Goal: Transaction & Acquisition: Book appointment/travel/reservation

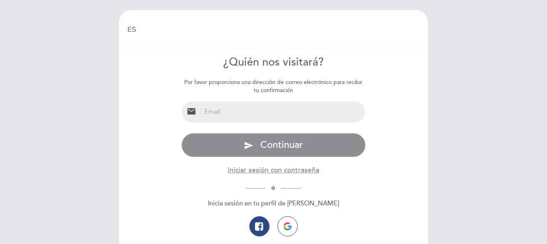
select select "es"
click at [237, 111] on input "email" at bounding box center [283, 111] width 165 height 21
type input "[EMAIL_ADDRESS][DOMAIN_NAME]"
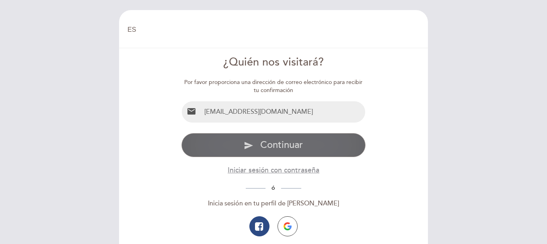
click at [285, 148] on span "Continuar" at bounding box center [281, 145] width 43 height 12
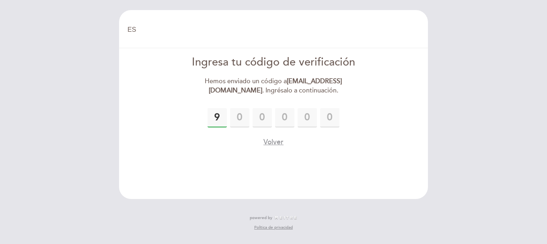
type input "9"
type input "1"
type input "2"
type input "9"
type input "7"
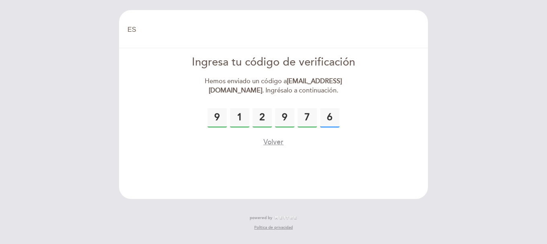
type input "6"
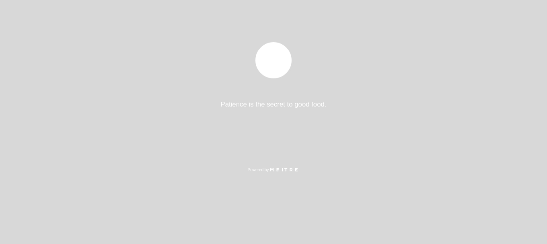
select select "es"
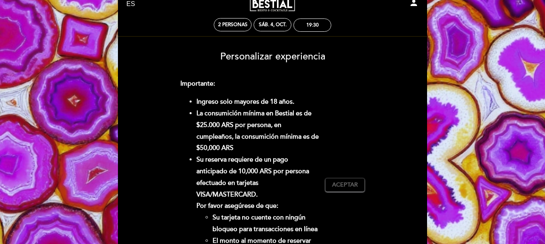
scroll to position [40, 0]
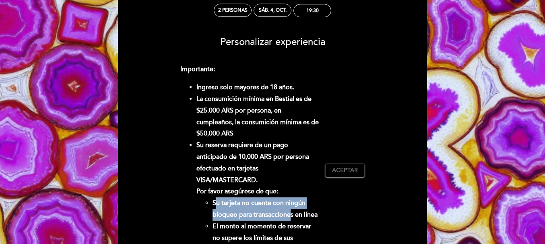
drag, startPoint x: 215, startPoint y: 202, endPoint x: 290, endPoint y: 210, distance: 75.6
click at [290, 210] on li "Su tarjeta no cuente con ningún bloqueo para transacciones en línea" at bounding box center [265, 209] width 107 height 23
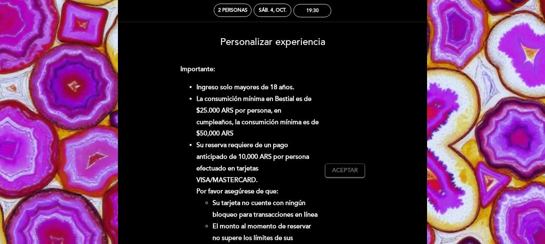
click at [170, 194] on form "Cargo por servicio : 0 % Nothing selected 0 % 15 % 18 % 20 % Importante: Ingres…" at bounding box center [273, 189] width 298 height 251
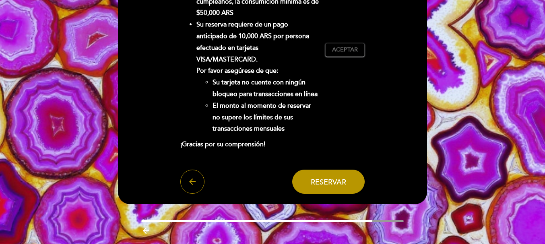
scroll to position [121, 0]
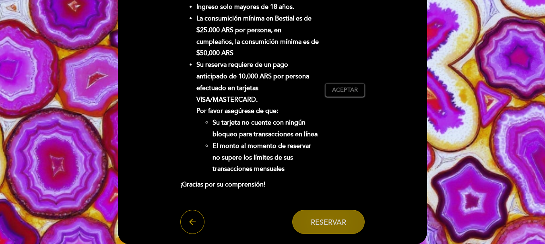
click at [344, 223] on span "Reservar" at bounding box center [328, 222] width 35 height 9
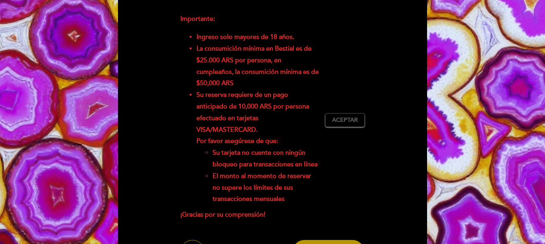
scroll to position [40, 0]
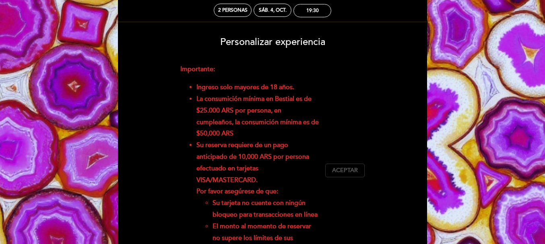
click at [348, 168] on span "Aceptar" at bounding box center [345, 171] width 26 height 8
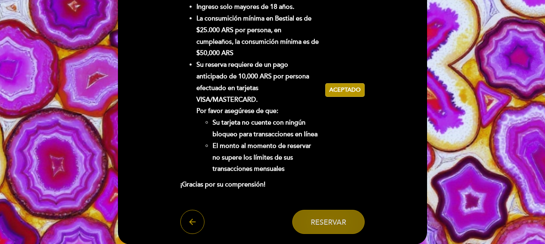
click at [313, 224] on span "Reservar" at bounding box center [328, 222] width 35 height 9
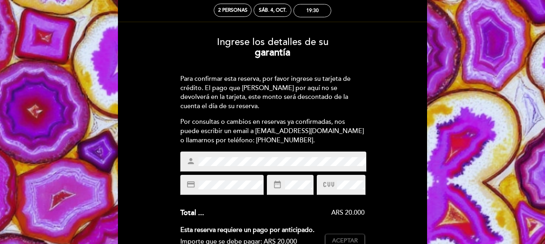
scroll to position [80, 0]
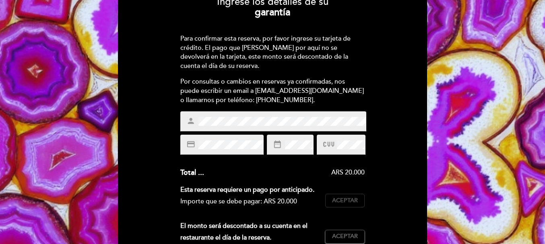
click at [346, 202] on span "Aceptar" at bounding box center [345, 201] width 26 height 8
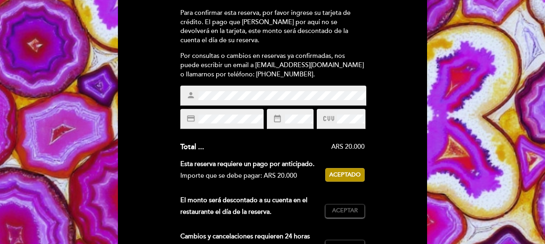
scroll to position [121, 0]
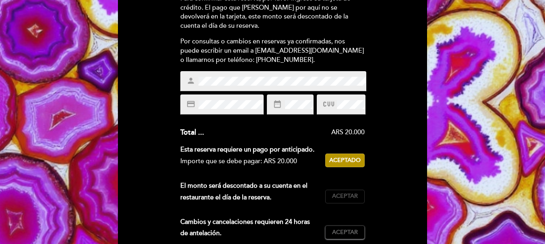
click at [356, 199] on span "Aceptar" at bounding box center [345, 196] width 26 height 8
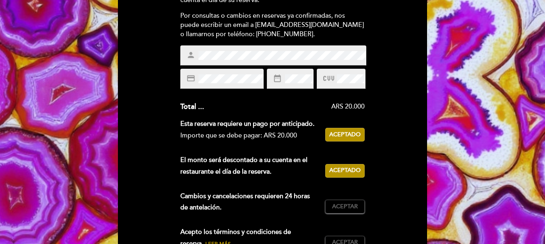
scroll to position [161, 0]
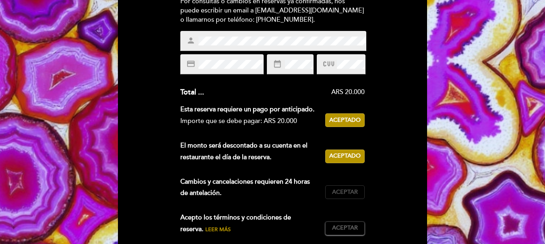
click at [340, 194] on span "Aceptar" at bounding box center [345, 192] width 26 height 8
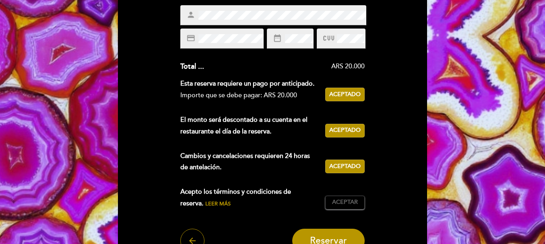
scroll to position [201, 0]
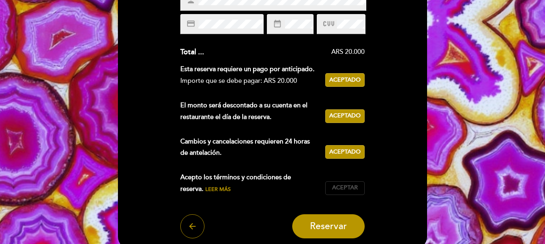
click at [337, 187] on span "Aceptar" at bounding box center [345, 188] width 26 height 8
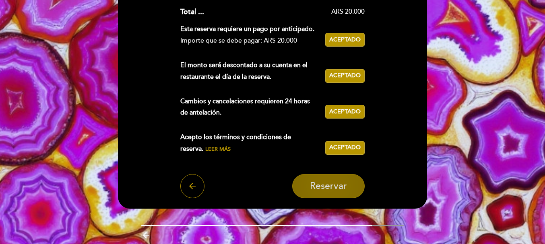
click at [317, 187] on span "Reservar" at bounding box center [328, 186] width 37 height 11
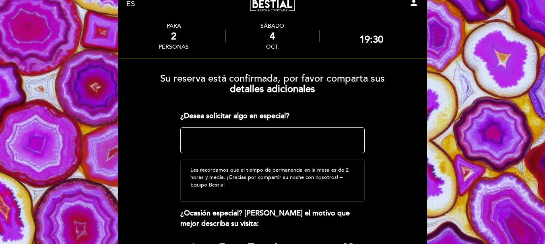
scroll to position [40, 0]
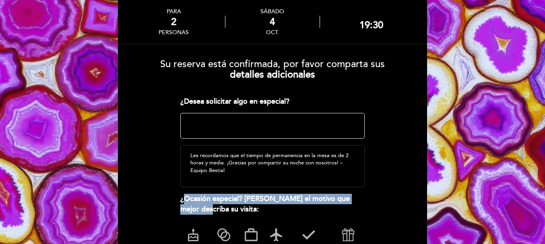
drag, startPoint x: 191, startPoint y: 198, endPoint x: 393, endPoint y: 200, distance: 202.0
click at [393, 200] on form "Su reserva está confirmada, por favor comparta sus detalles adicionales ¿Desea …" at bounding box center [273, 173] width 298 height 241
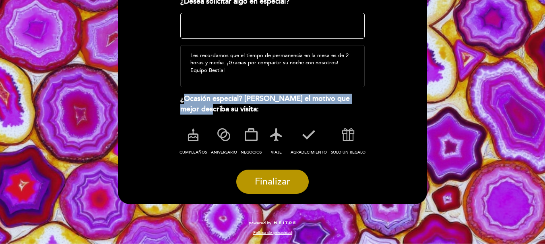
scroll to position [100, 0]
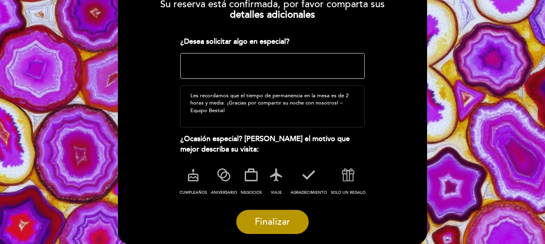
click at [199, 67] on textarea at bounding box center [272, 66] width 185 height 26
type textarea "S"
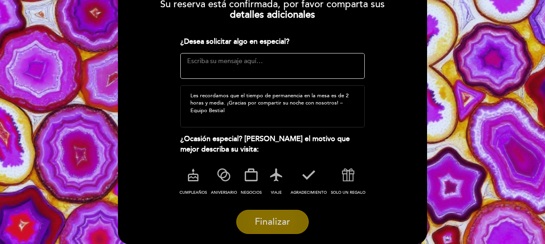
click at [289, 225] on span "Finalizar" at bounding box center [272, 221] width 35 height 11
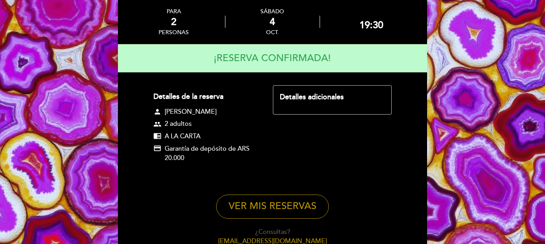
scroll to position [80, 0]
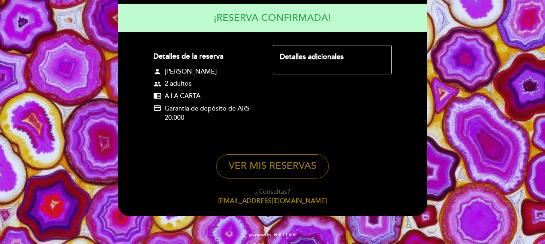
click at [247, 166] on button "VER MIS RESERVAS" at bounding box center [272, 166] width 113 height 24
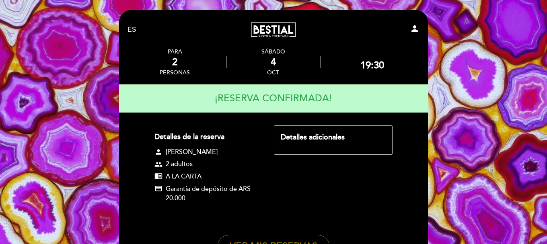
select select "es"
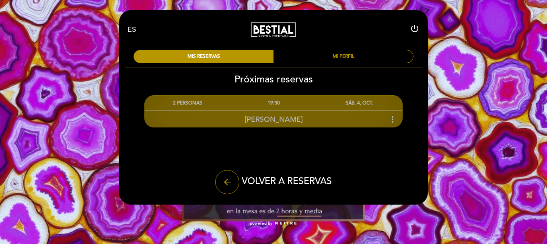
click at [260, 118] on span "Maria Laura Sisco" at bounding box center [274, 119] width 58 height 9
